Goal: Book appointment/travel/reservation

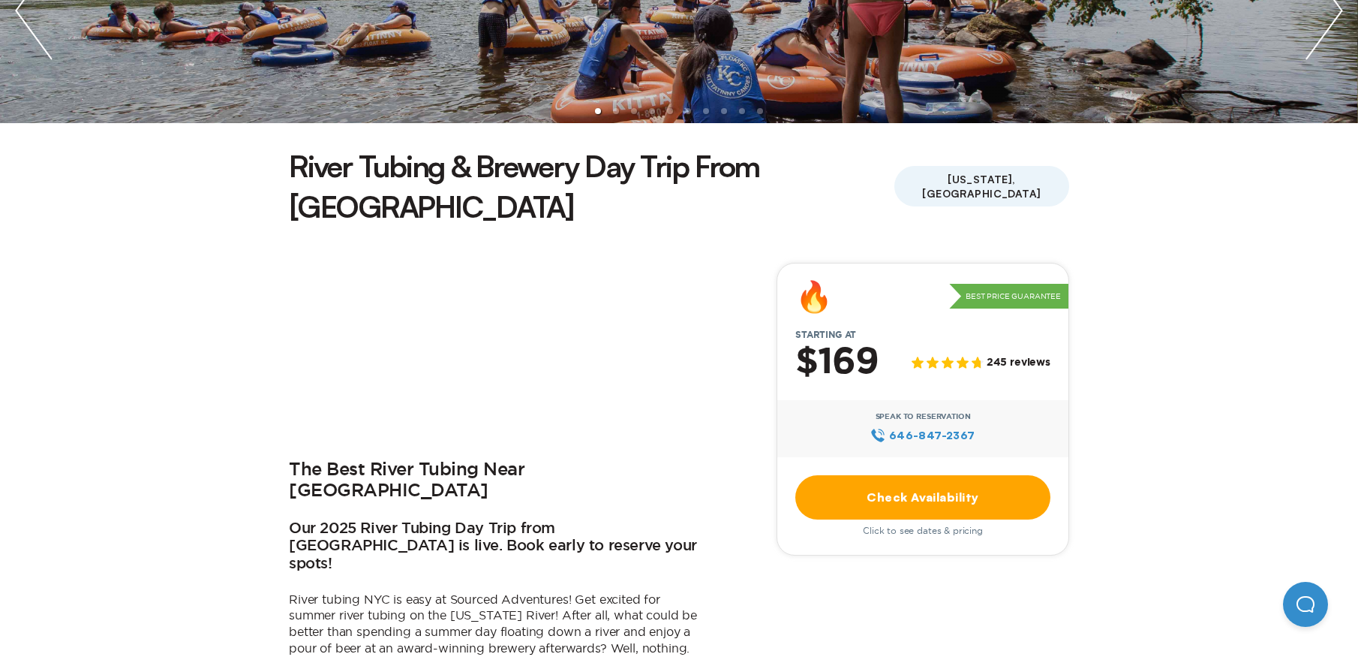
scroll to position [272, 0]
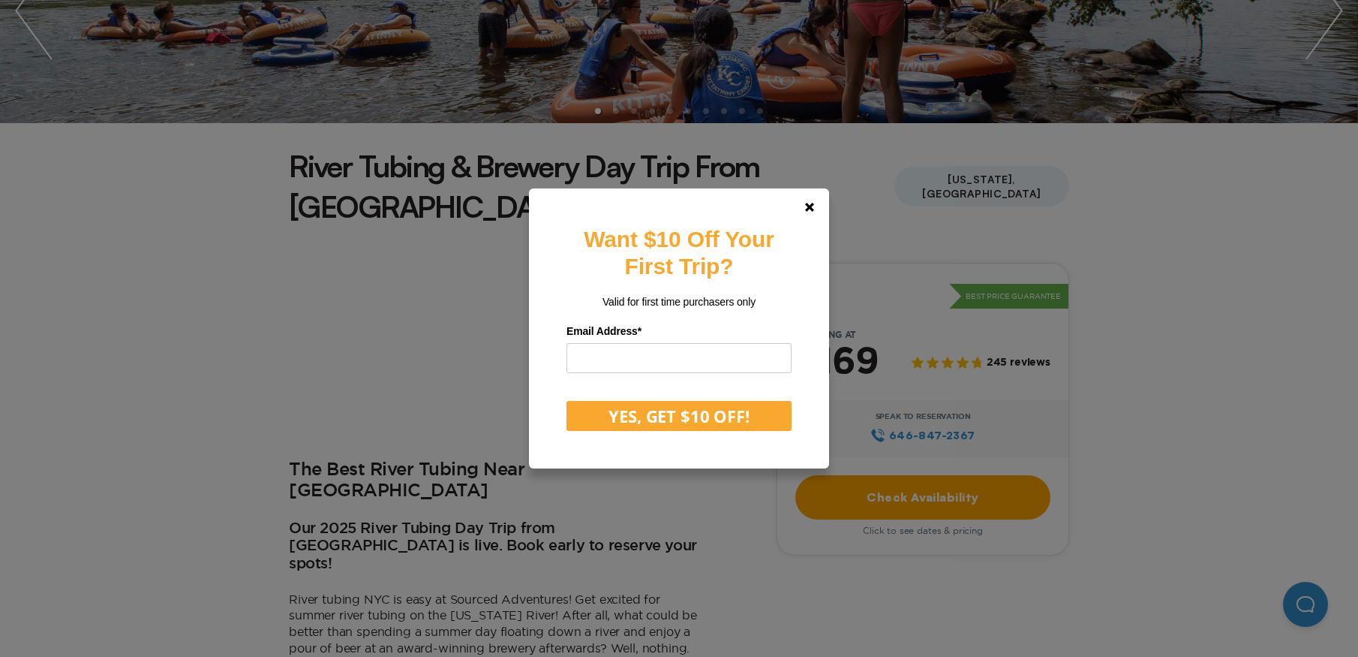
click at [324, 383] on div "Want $10 Off Your First Trip? Valid for first time purchasers only Email Addres…" at bounding box center [679, 328] width 1358 height 657
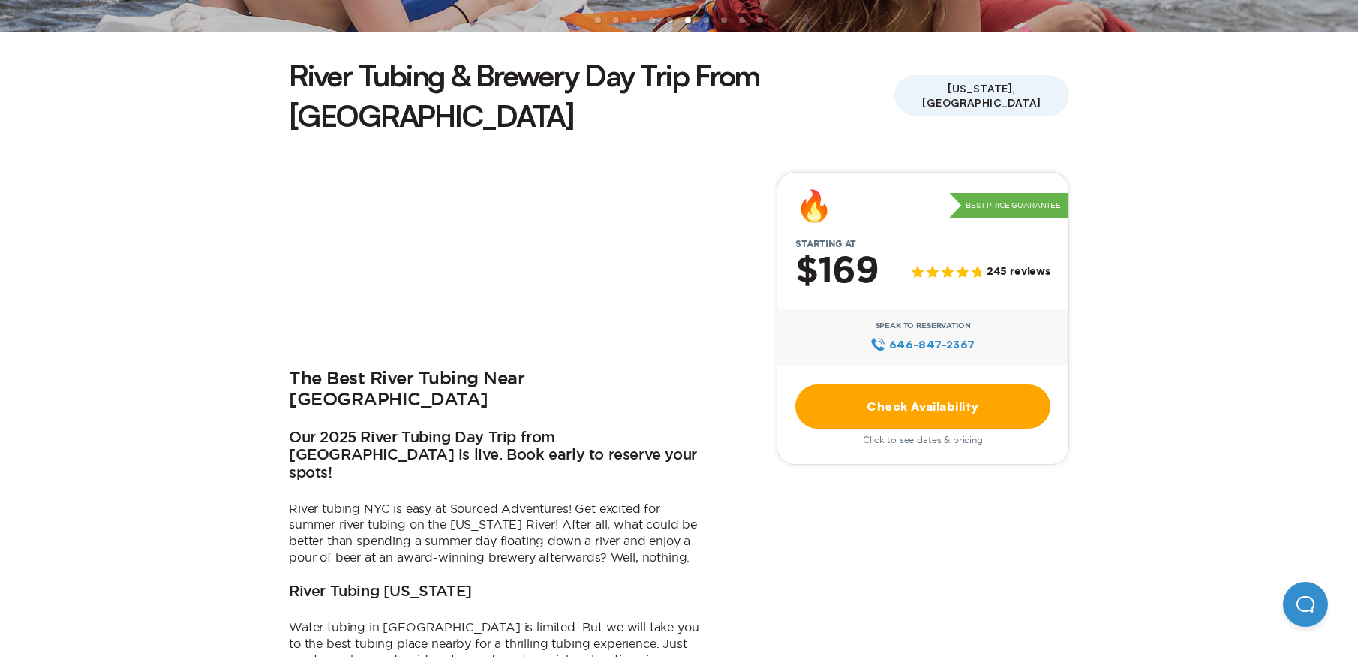
scroll to position [0, 0]
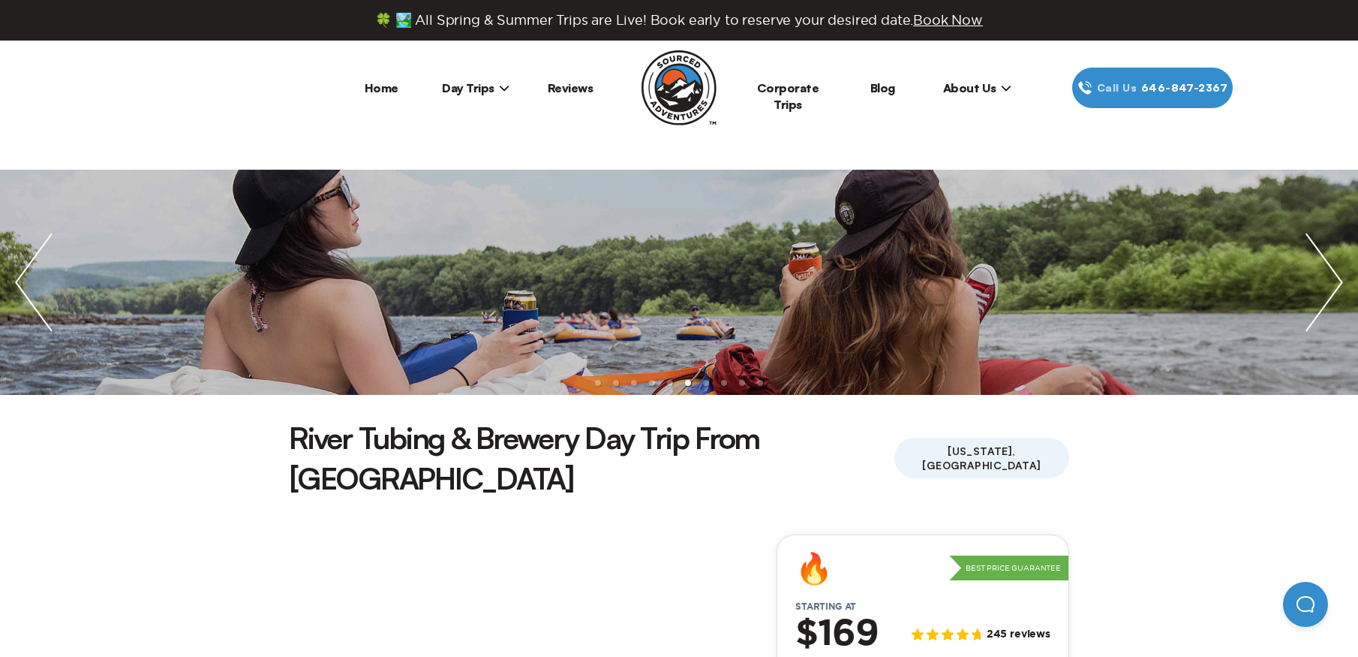
click at [479, 87] on span "Day Trips" at bounding box center [476, 87] width 68 height 15
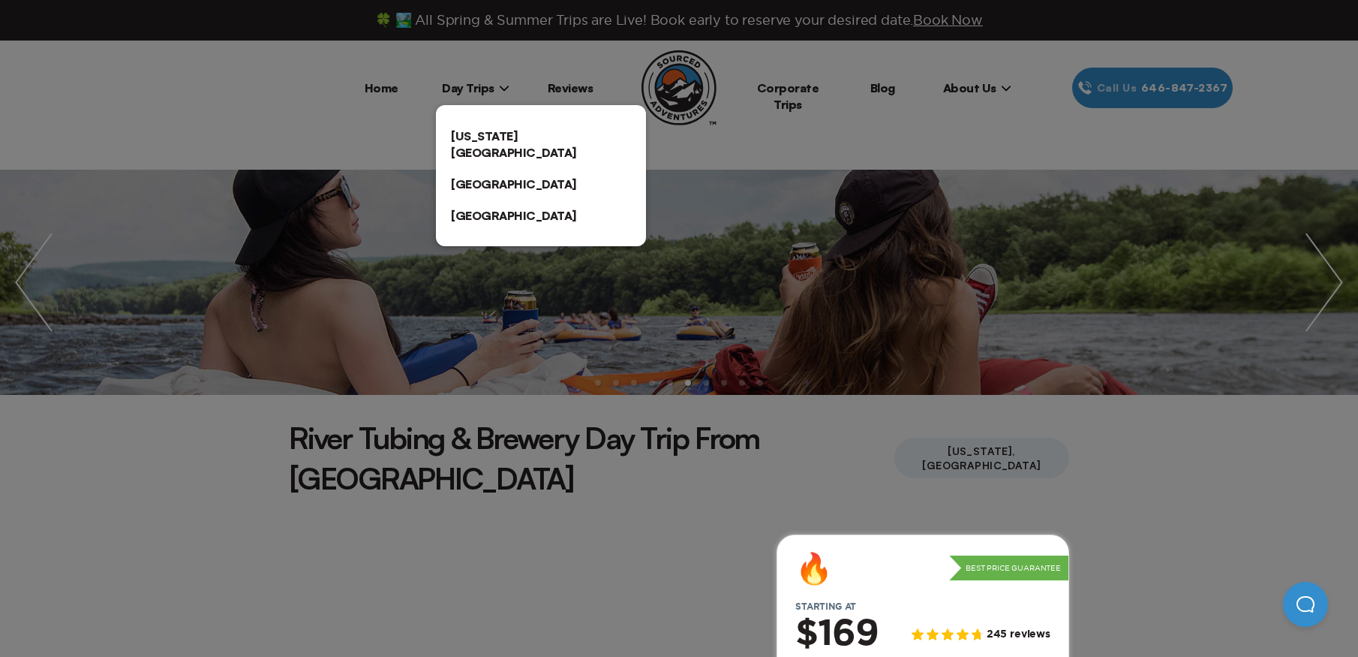
click at [489, 130] on link "[US_STATE][GEOGRAPHIC_DATA]" at bounding box center [541, 144] width 210 height 48
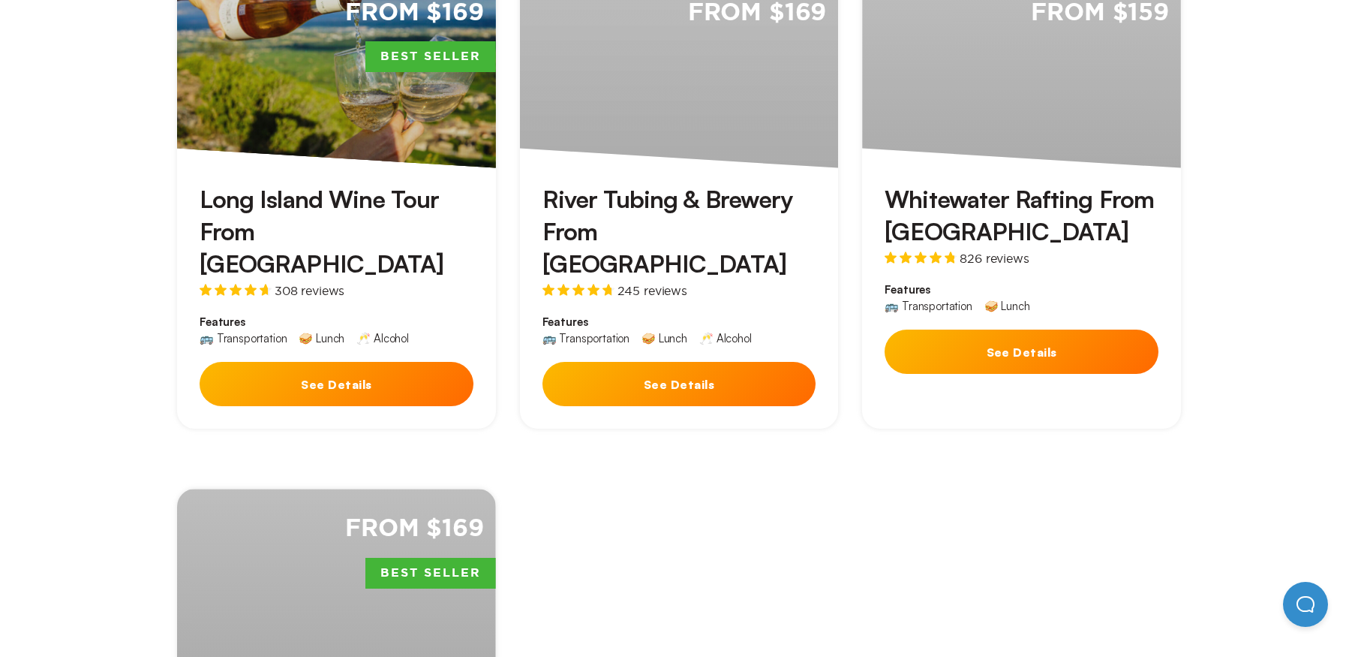
scroll to position [578, 0]
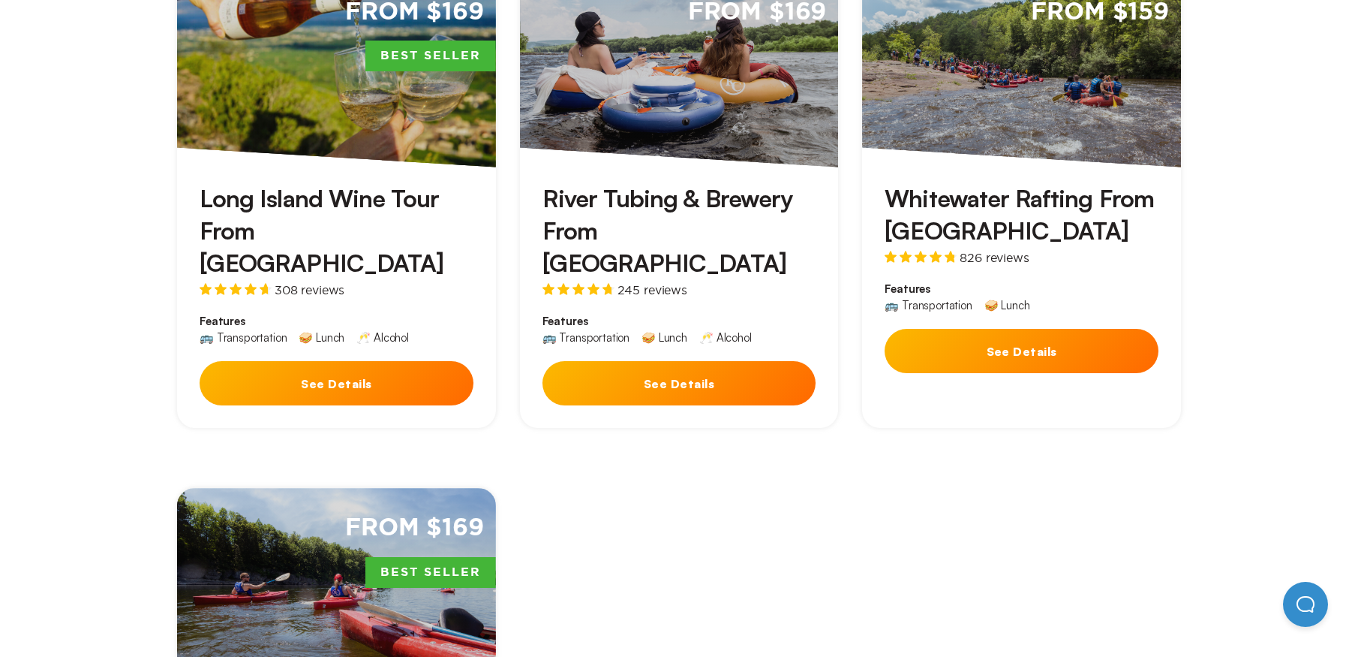
click at [298, 301] on div "Long Island Wine Tour From [GEOGRAPHIC_DATA] 308 reviews Features 🚌 Transportat…" at bounding box center [336, 297] width 319 height 261
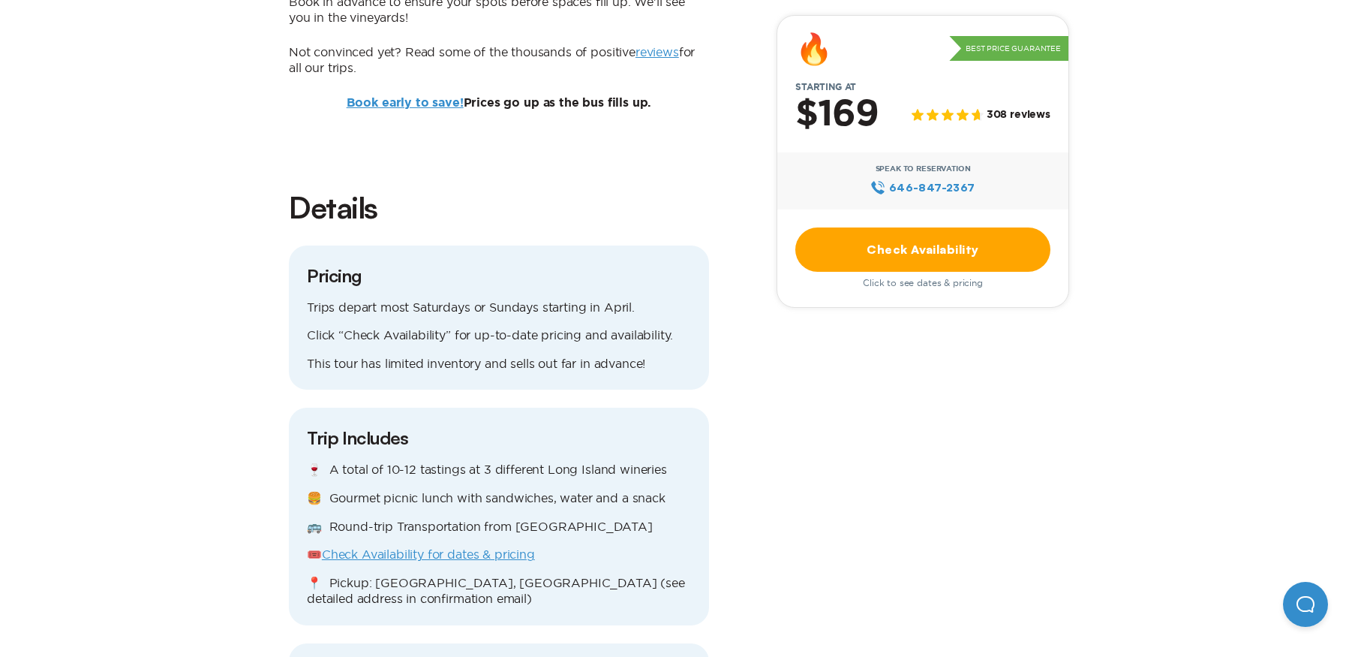
scroll to position [1224, 0]
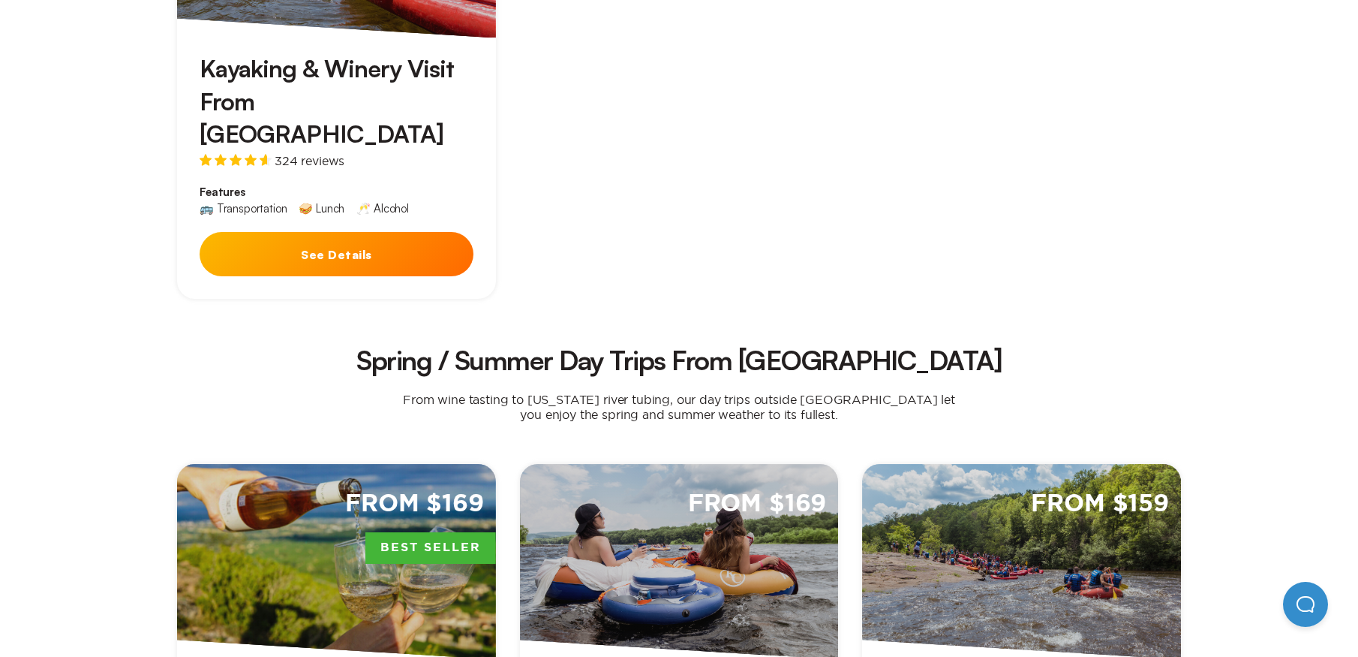
scroll to position [578, 0]
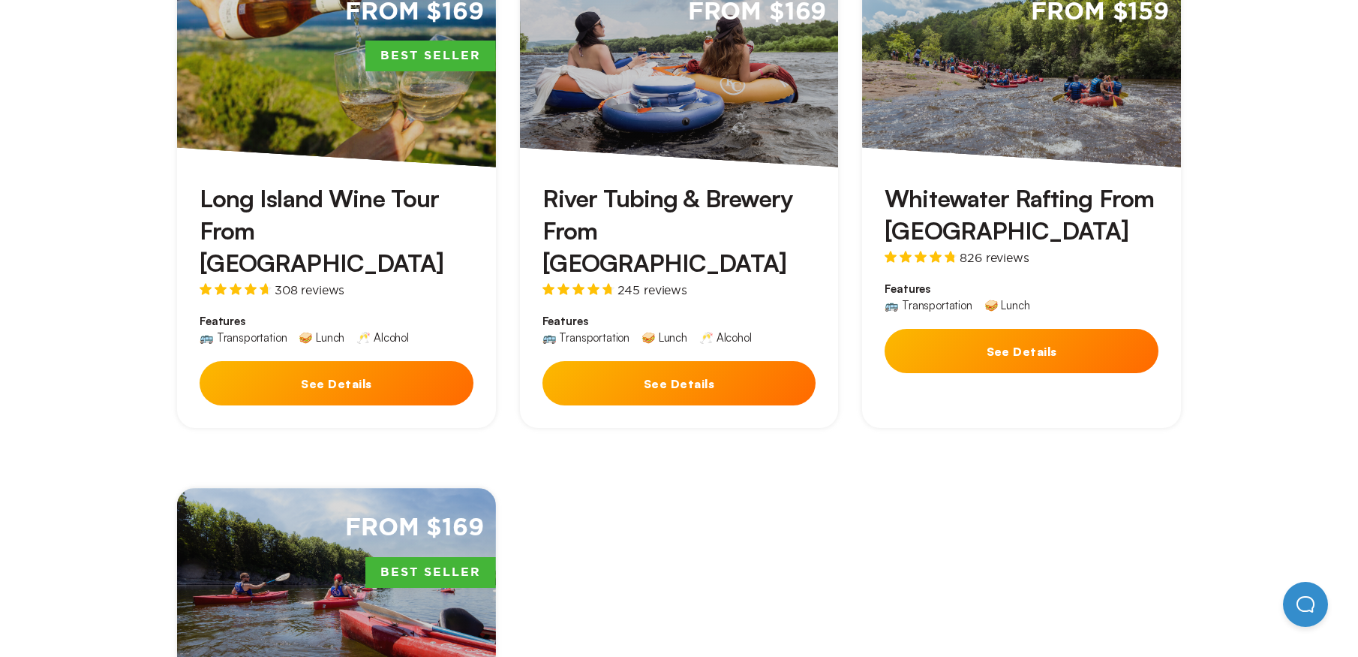
click at [670, 361] on button "See Details" at bounding box center [679, 383] width 274 height 44
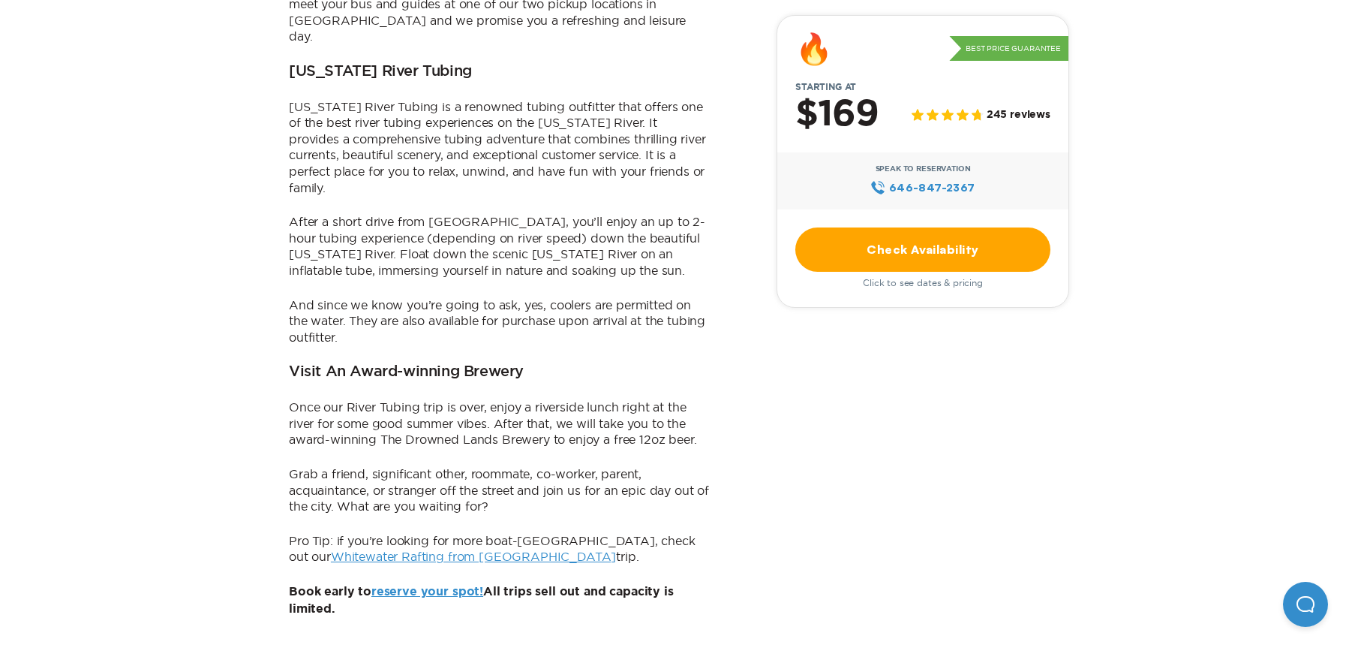
scroll to position [1396, 0]
